Goal: Transaction & Acquisition: Purchase product/service

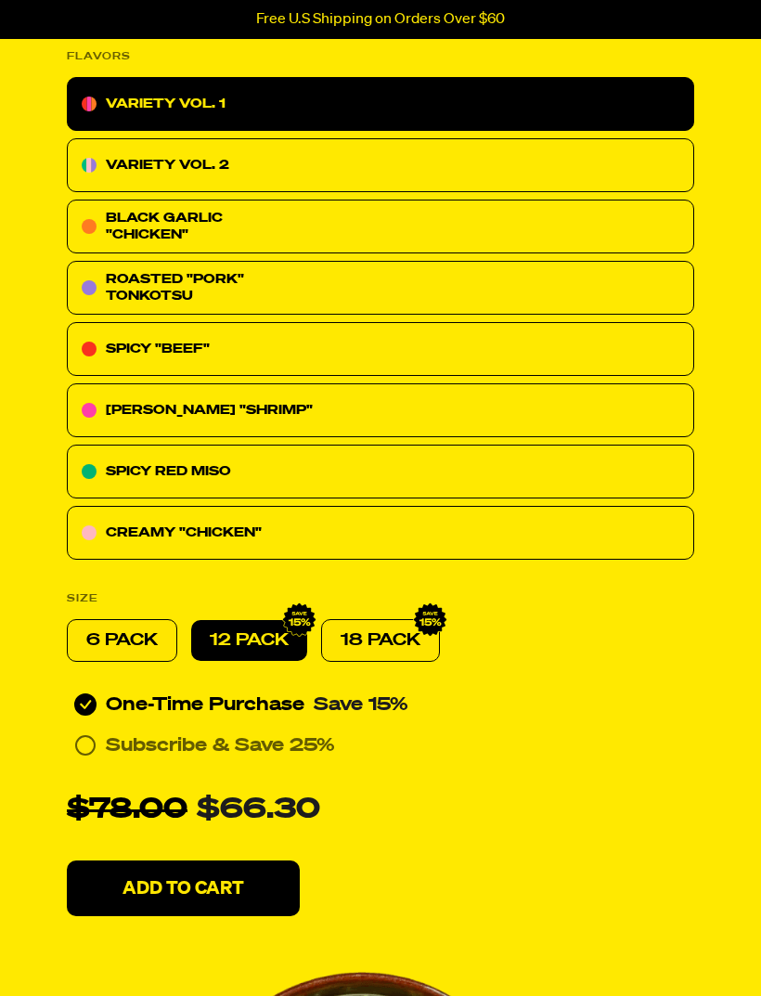
scroll to position [615, 0]
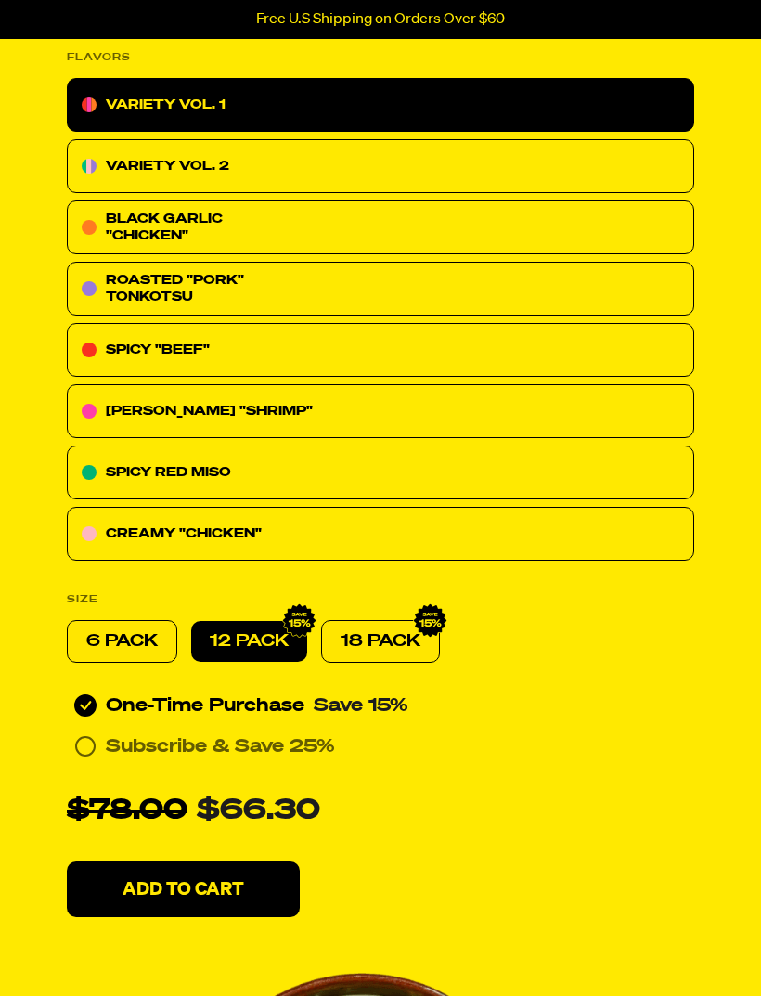
click at [416, 620] on div "18 PACK" at bounding box center [380, 641] width 119 height 43
radio input "false"
radio input "true"
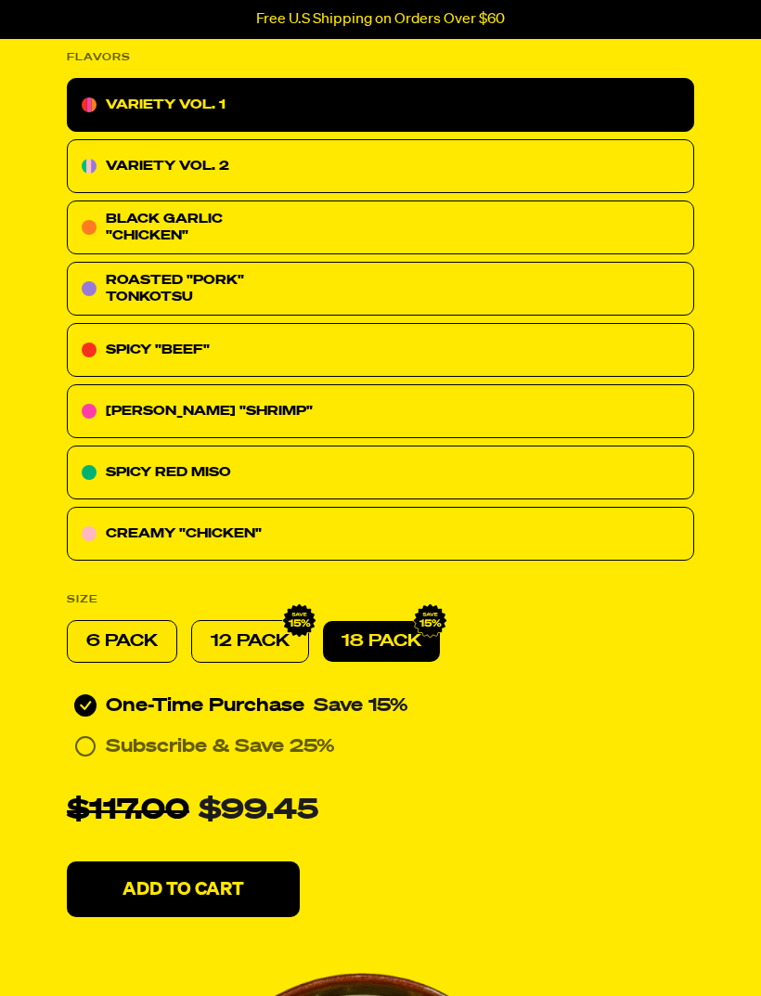
click at [281, 630] on p "12 PACK" at bounding box center [250, 641] width 79 height 22
radio input "true"
radio input "false"
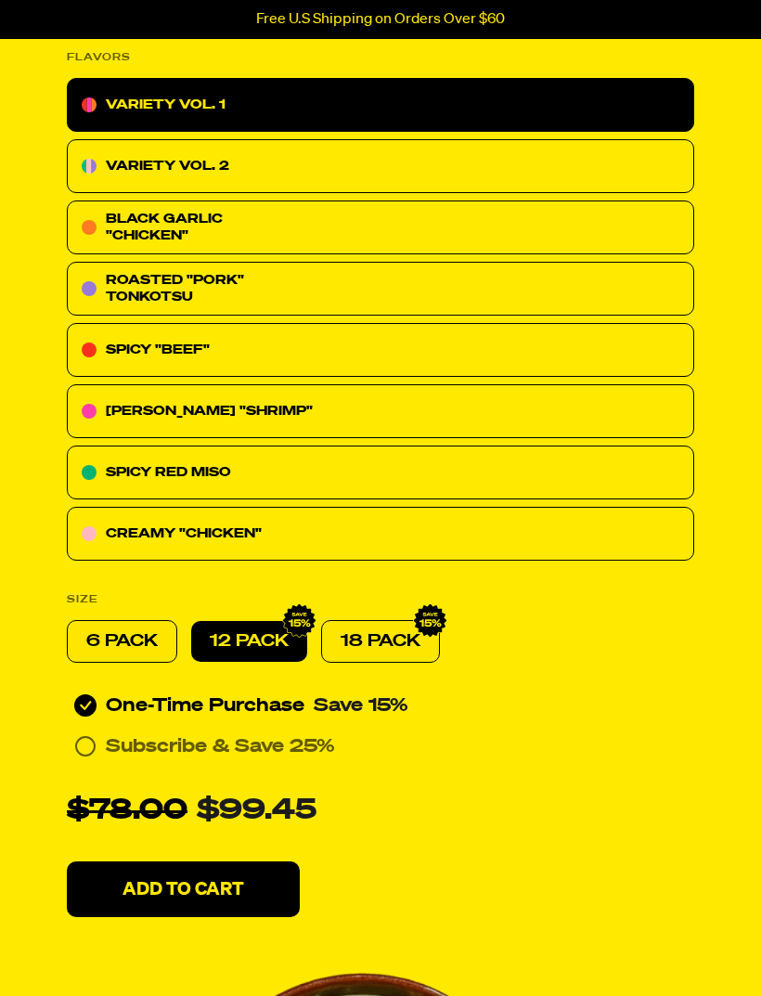
radio input "true"
radio input "false"
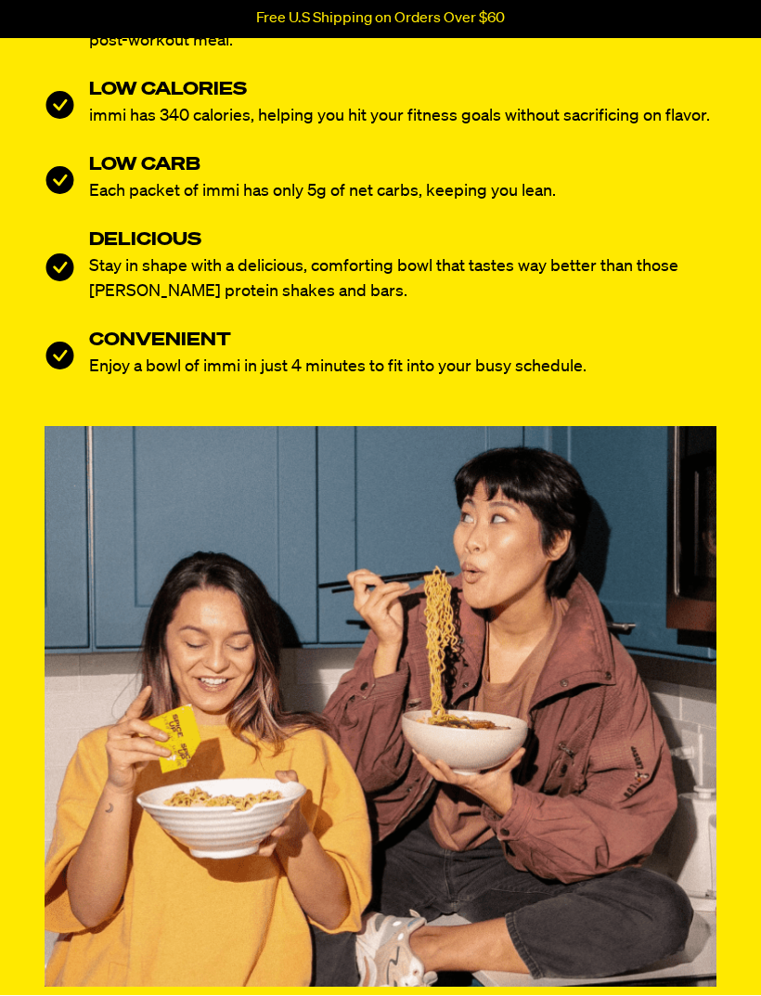
scroll to position [2644, 0]
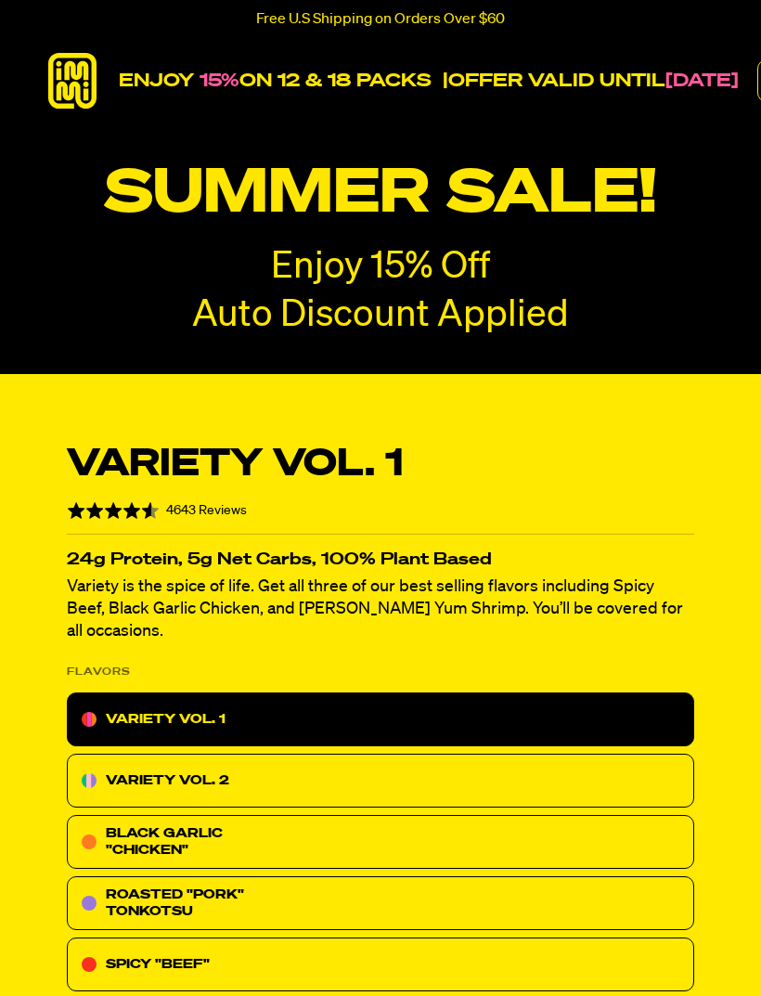
radio input "true"
